Goal: Task Accomplishment & Management: Manage account settings

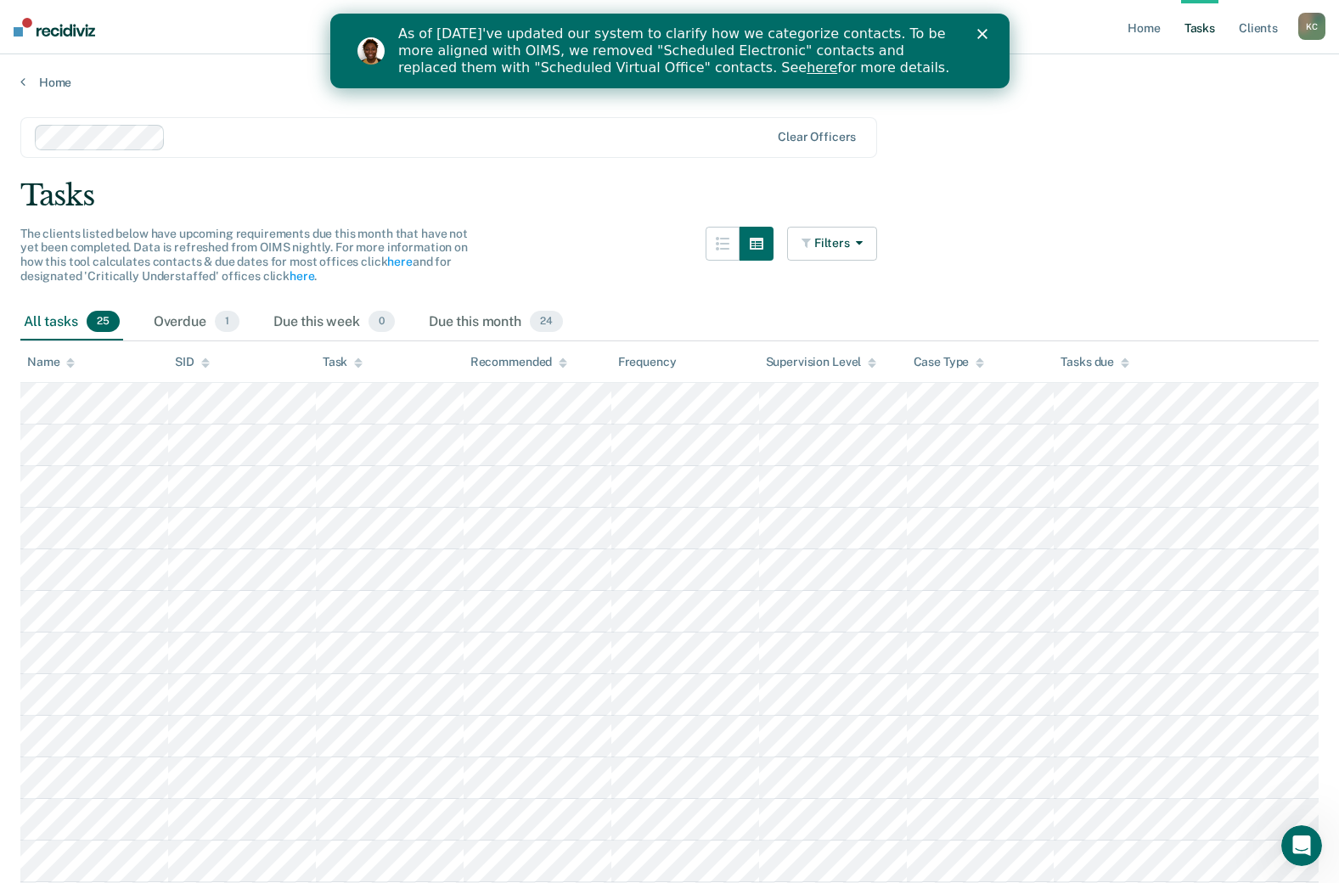
click at [985, 39] on div "As of [DATE]'ve updated our system to clarify how we categorize contacts. To be…" at bounding box center [668, 50] width 679 height 61
click at [989, 32] on div "Close" at bounding box center [984, 34] width 17 height 10
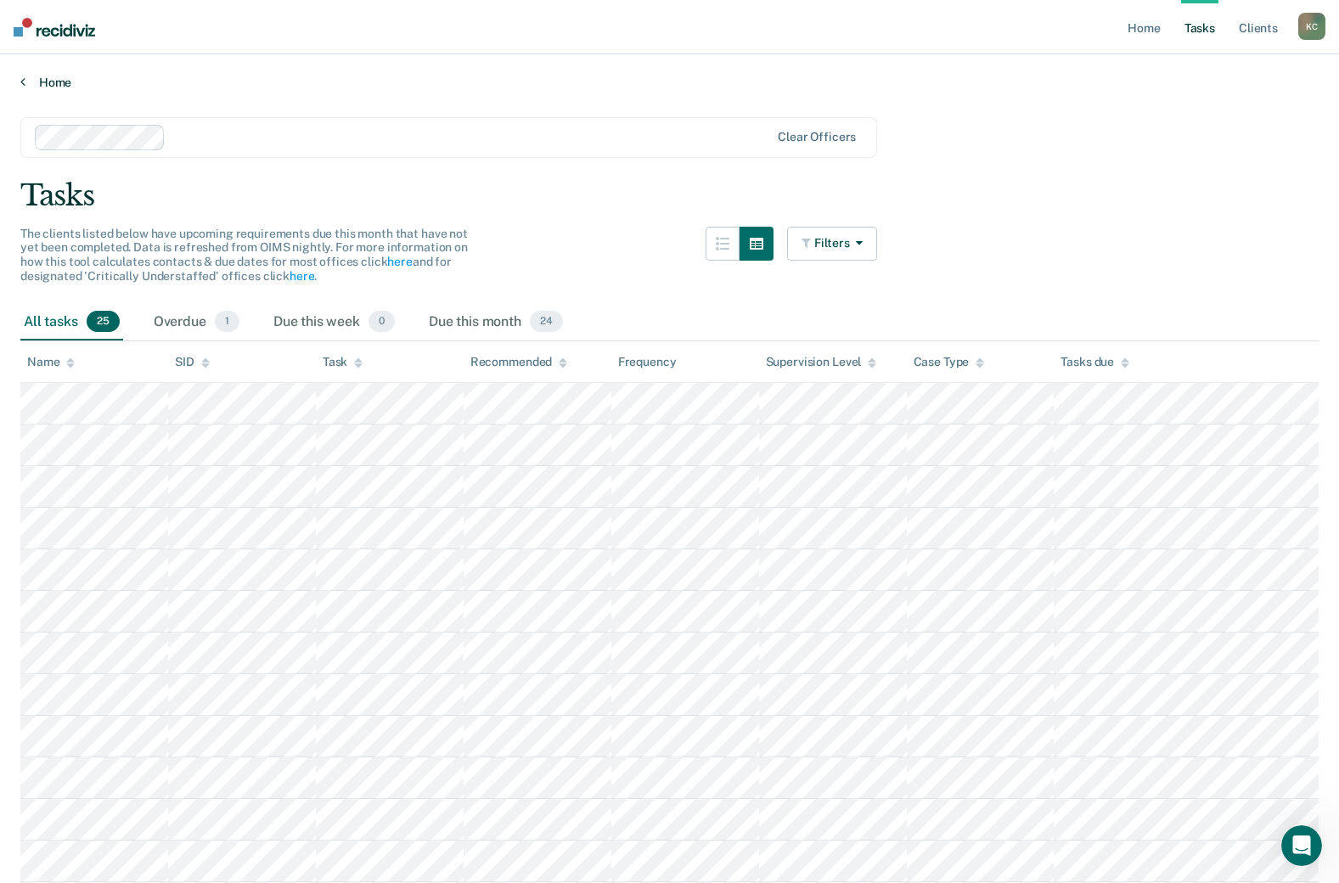
click at [44, 81] on link "Home" at bounding box center [669, 82] width 1298 height 15
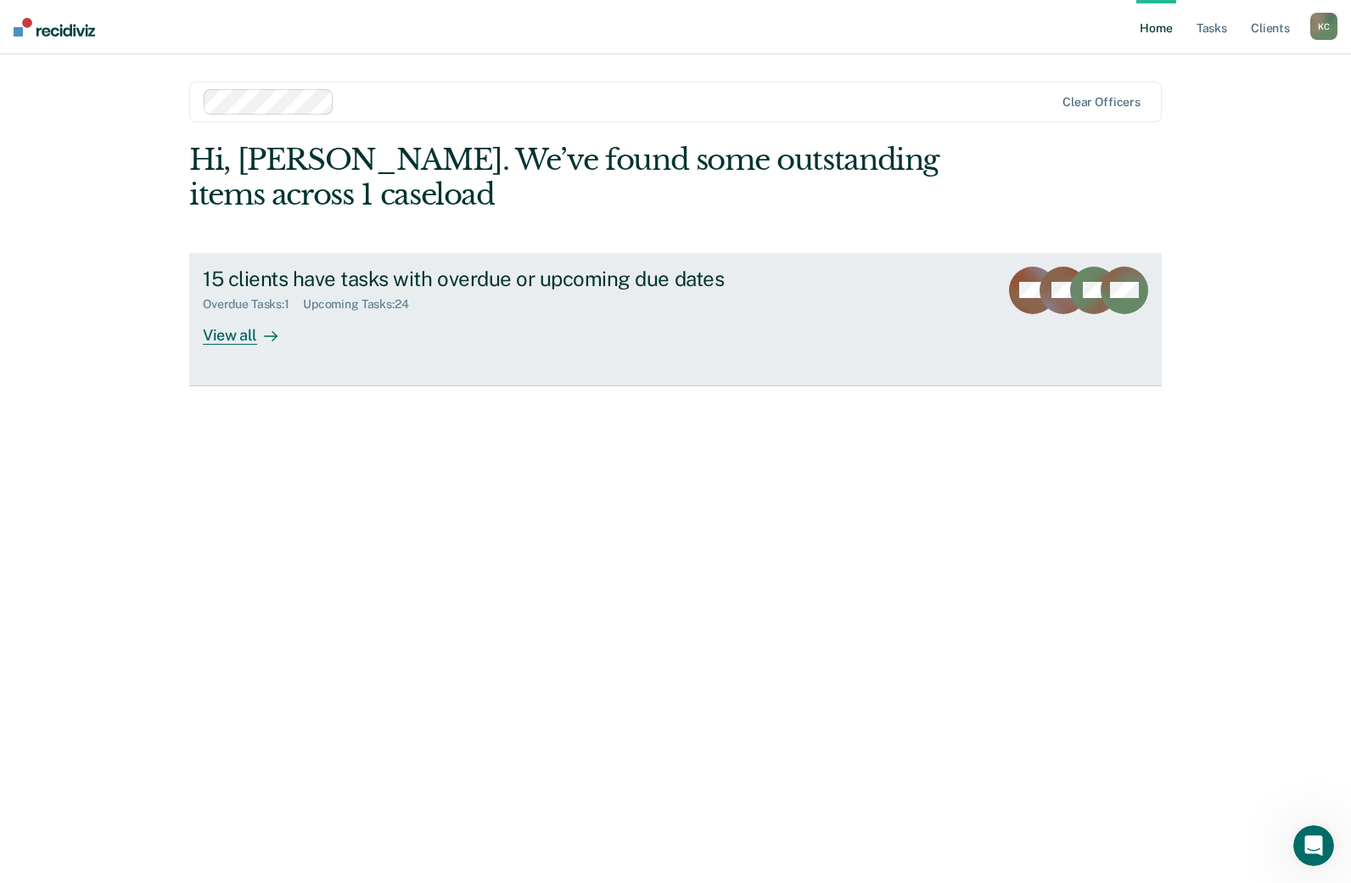
click at [951, 286] on link "15 clients have tasks with overdue or upcoming due dates Overdue Tasks : 1 Upco…" at bounding box center [675, 319] width 973 height 133
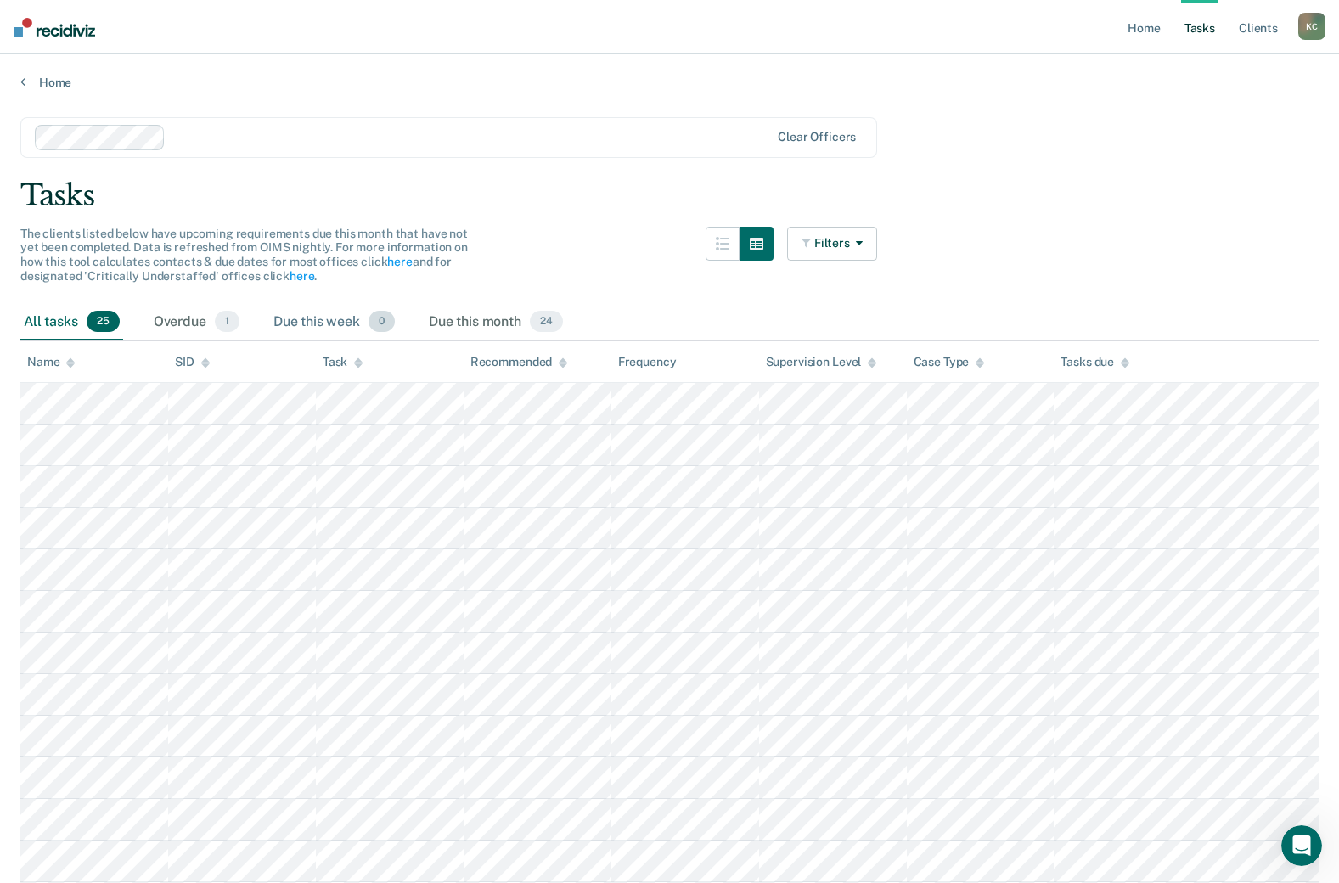
click at [312, 309] on div "Due this week 0" at bounding box center [334, 322] width 128 height 37
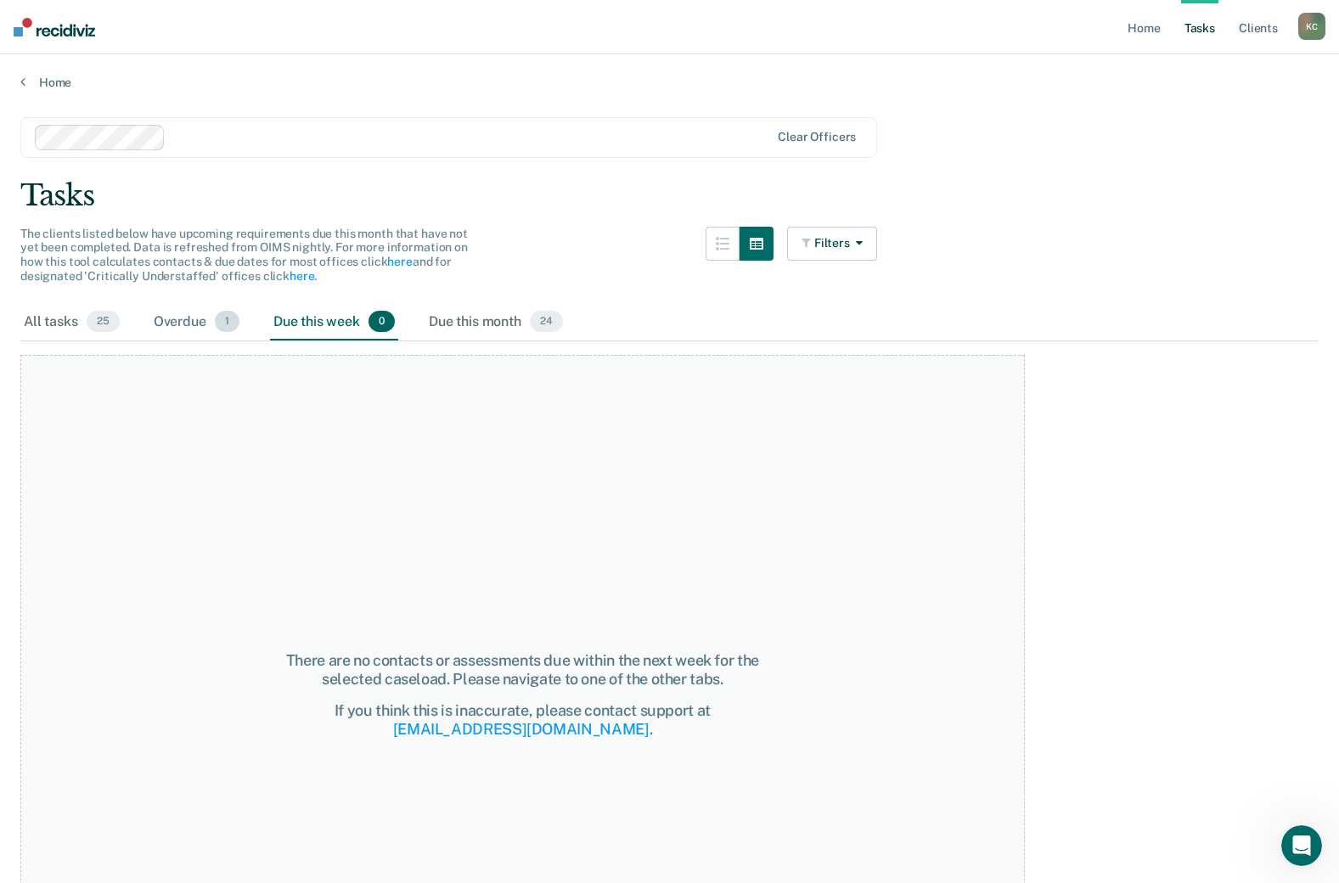
click at [198, 323] on div "Overdue 1" at bounding box center [196, 322] width 93 height 37
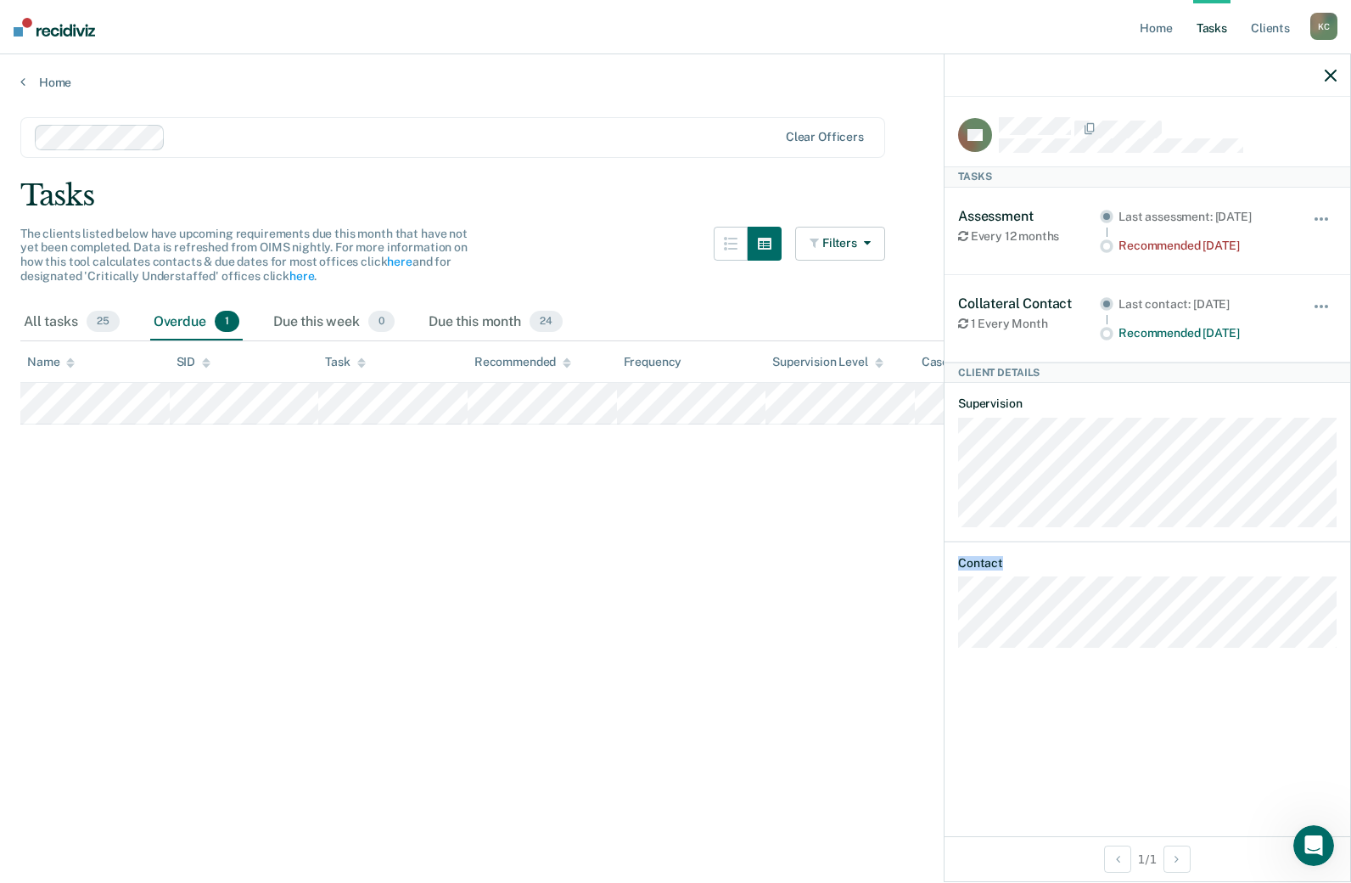
click at [1029, 643] on article "RP Tasks Assessment Every 12 months Last assessment: [DATE] Recommended [DATE] …" at bounding box center [1147, 382] width 379 height 531
drag, startPoint x: 1015, startPoint y: 572, endPoint x: 347, endPoint y: 615, distance: 669.4
click at [359, 617] on main "Clear officers Tasks The clients listed below have upcoming requirements due th…" at bounding box center [675, 484] width 1351 height 788
drag, startPoint x: 515, startPoint y: 515, endPoint x: 720, endPoint y: 439, distance: 218.4
click at [519, 514] on main "Clear officers Tasks The clients listed below have upcoming requirements due th…" at bounding box center [675, 484] width 1351 height 788
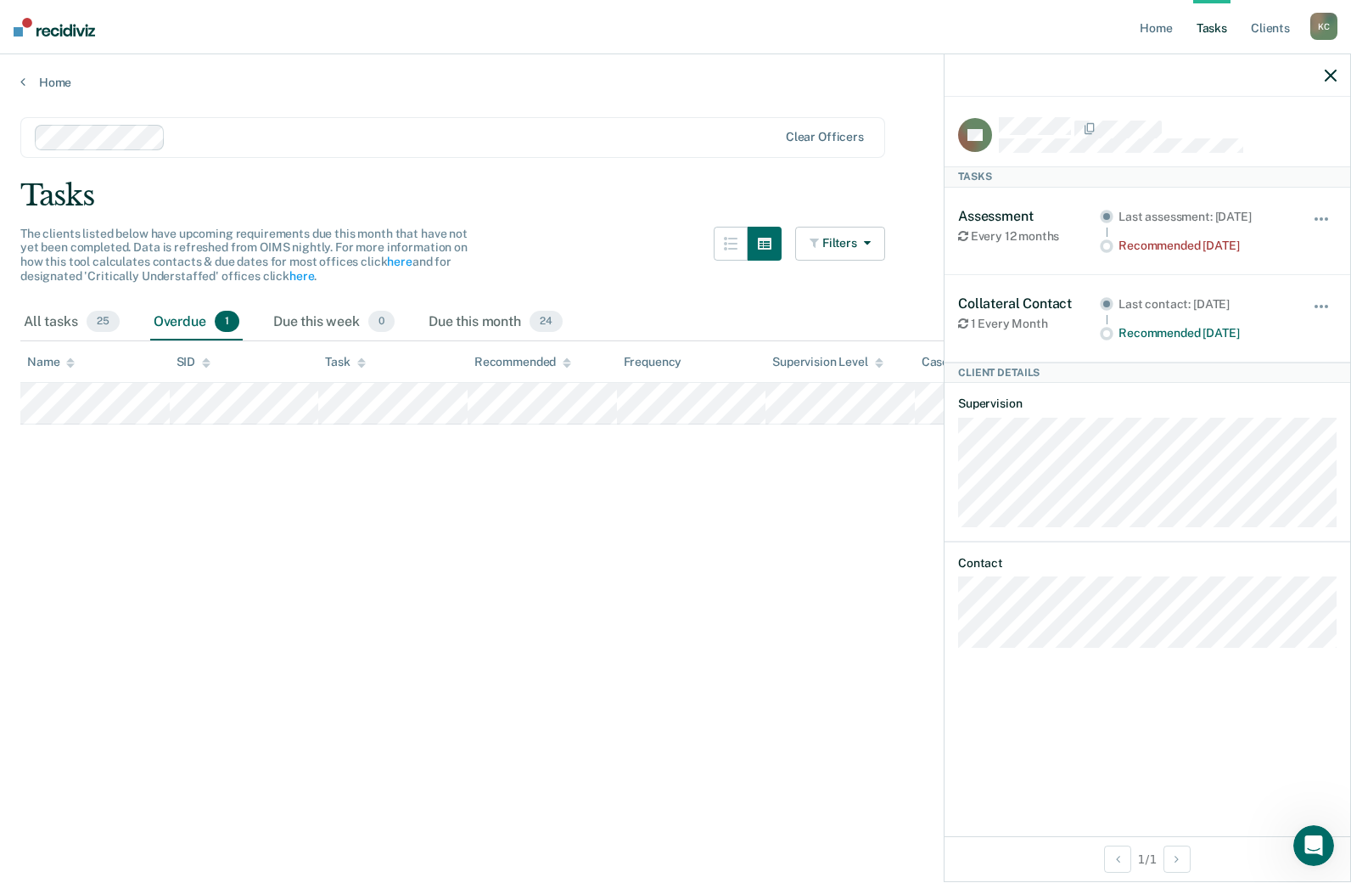
click at [1323, 70] on div at bounding box center [1148, 75] width 406 height 42
